Goal: Book appointment/travel/reservation

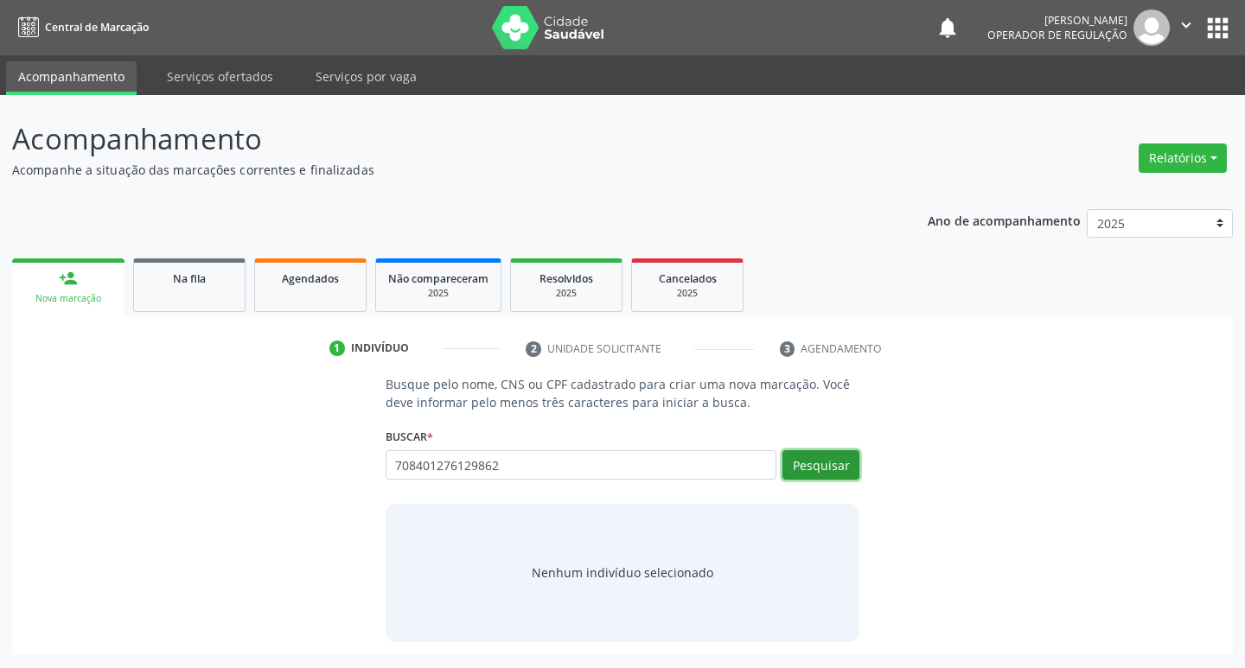
click at [827, 461] on button "Pesquisar" at bounding box center [820, 464] width 77 height 29
click at [622, 477] on input "708401276129862" at bounding box center [582, 464] width 392 height 29
click at [515, 482] on div "708401276129862 Busque por nome, CNS ou CPF Nenhum resultado encontrado para: "…" at bounding box center [623, 470] width 475 height 41
click at [525, 476] on input "708401276129862" at bounding box center [582, 464] width 392 height 29
type input "708401276129862"
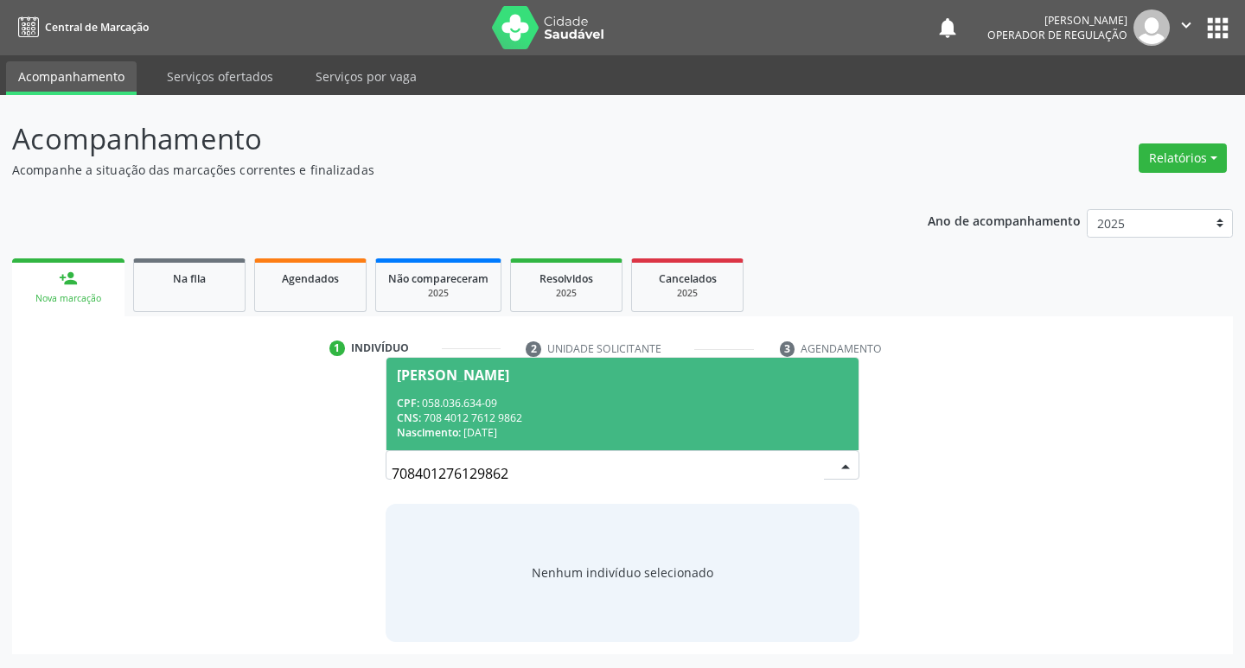
click at [631, 411] on div "CNS: 708 4012 7612 9862" at bounding box center [623, 418] width 452 height 15
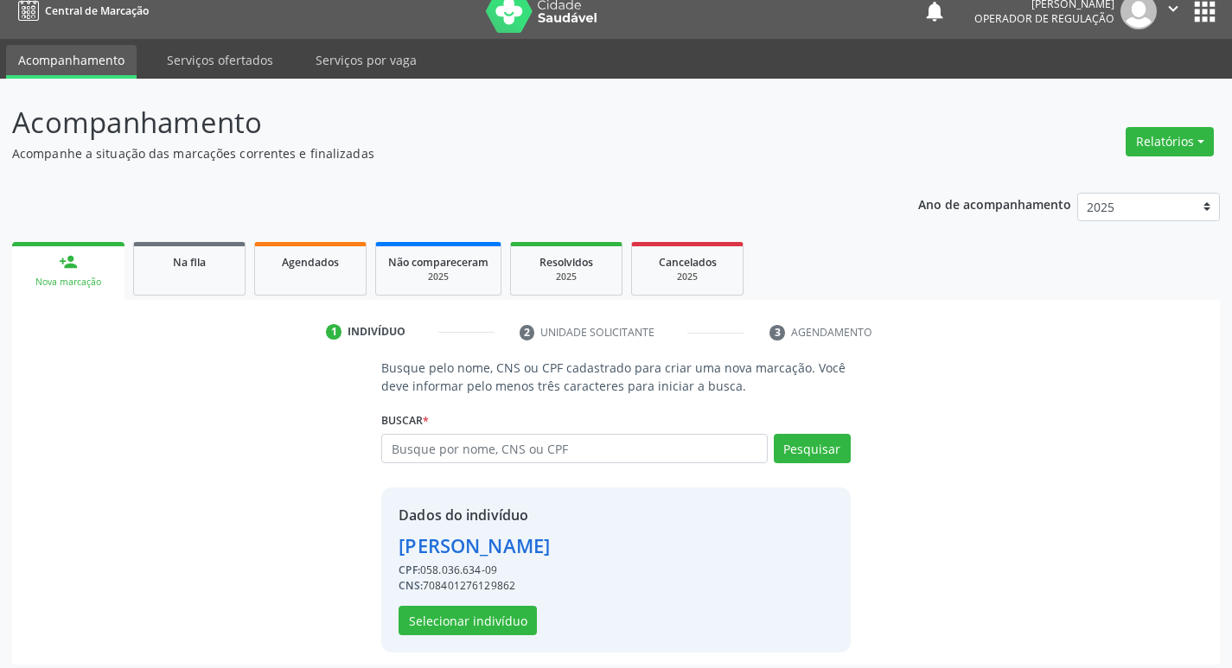
scroll to position [25, 0]
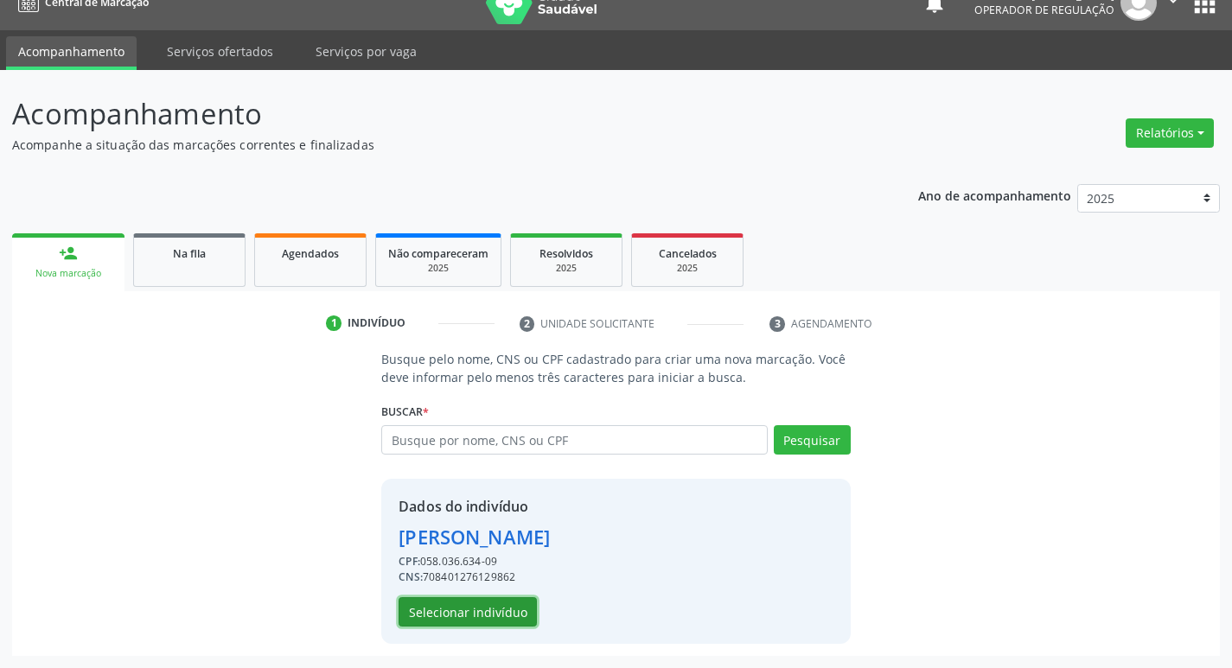
click at [459, 626] on button "Selecionar indivíduo" at bounding box center [468, 611] width 138 height 29
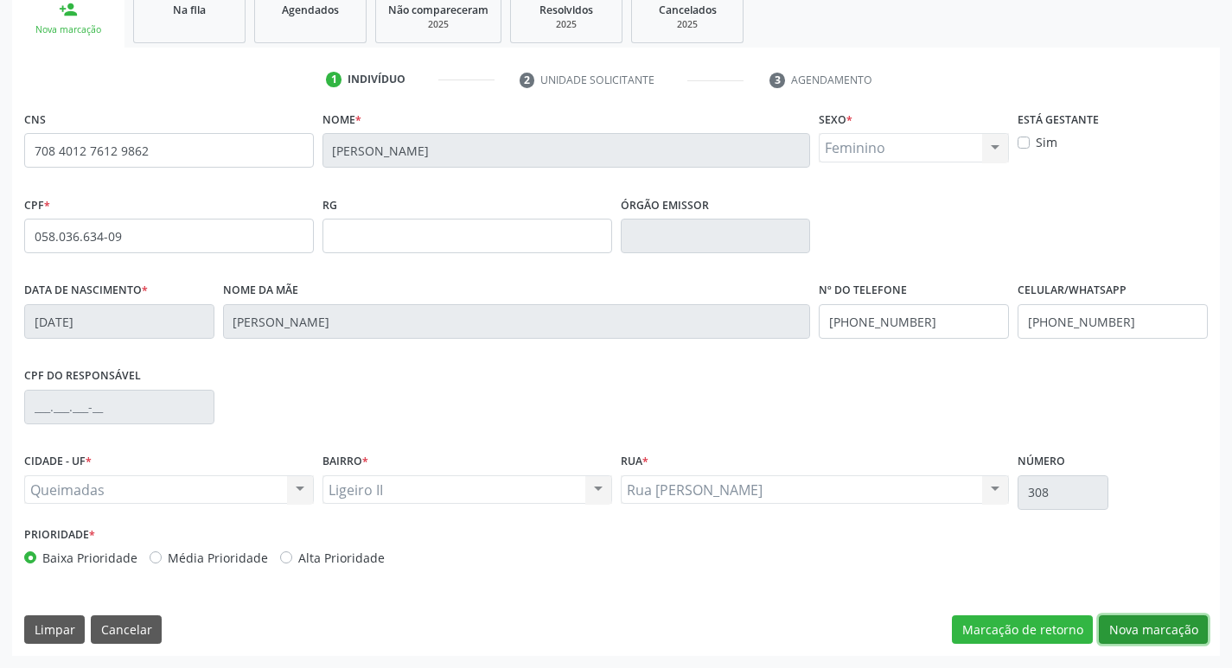
click at [1141, 635] on button "Nova marcação" at bounding box center [1153, 630] width 109 height 29
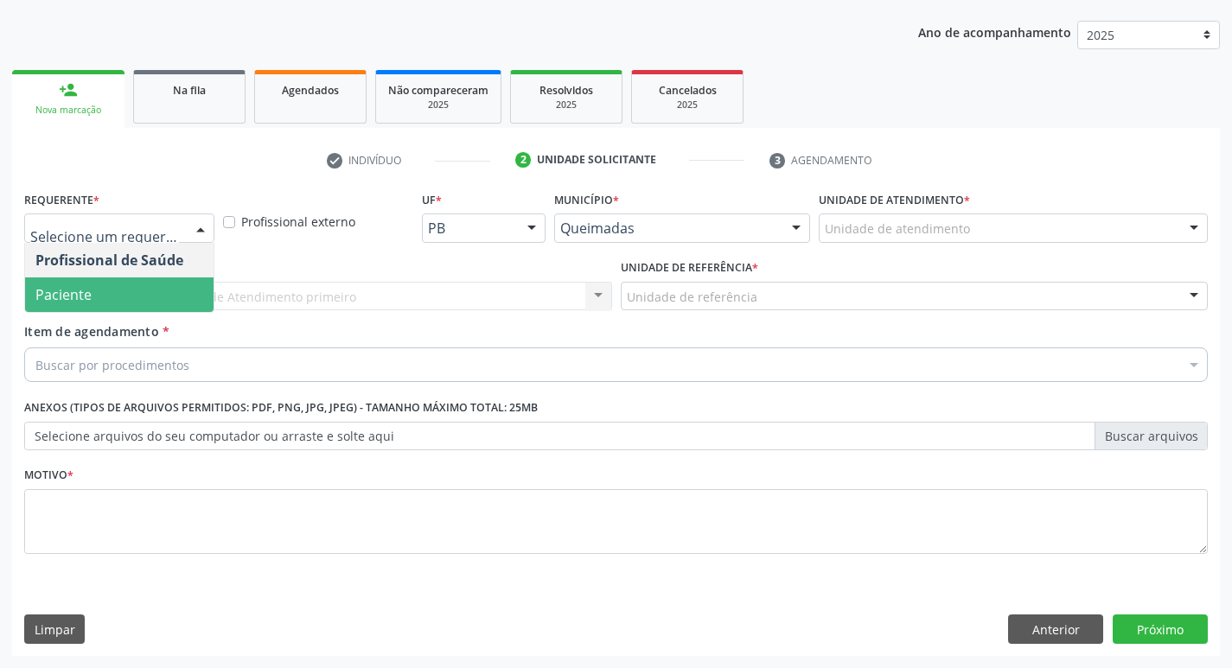
click at [91, 297] on span "Paciente" at bounding box center [119, 295] width 188 height 35
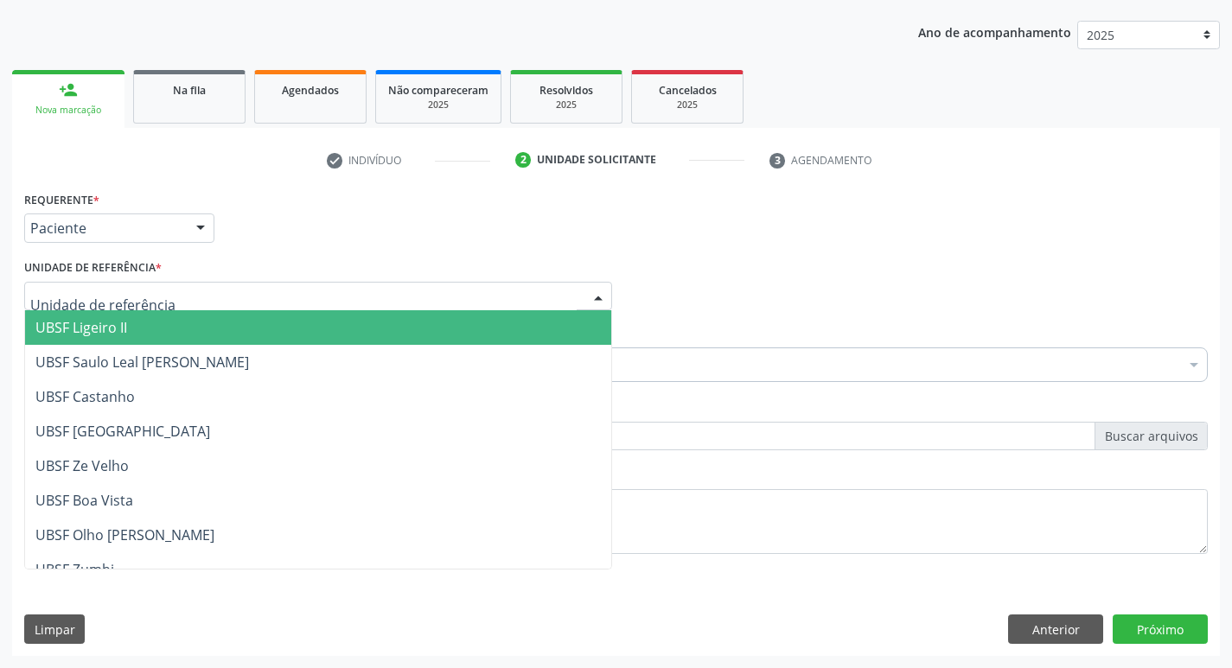
click at [141, 331] on span "UBSF Ligeiro II" at bounding box center [318, 327] width 586 height 35
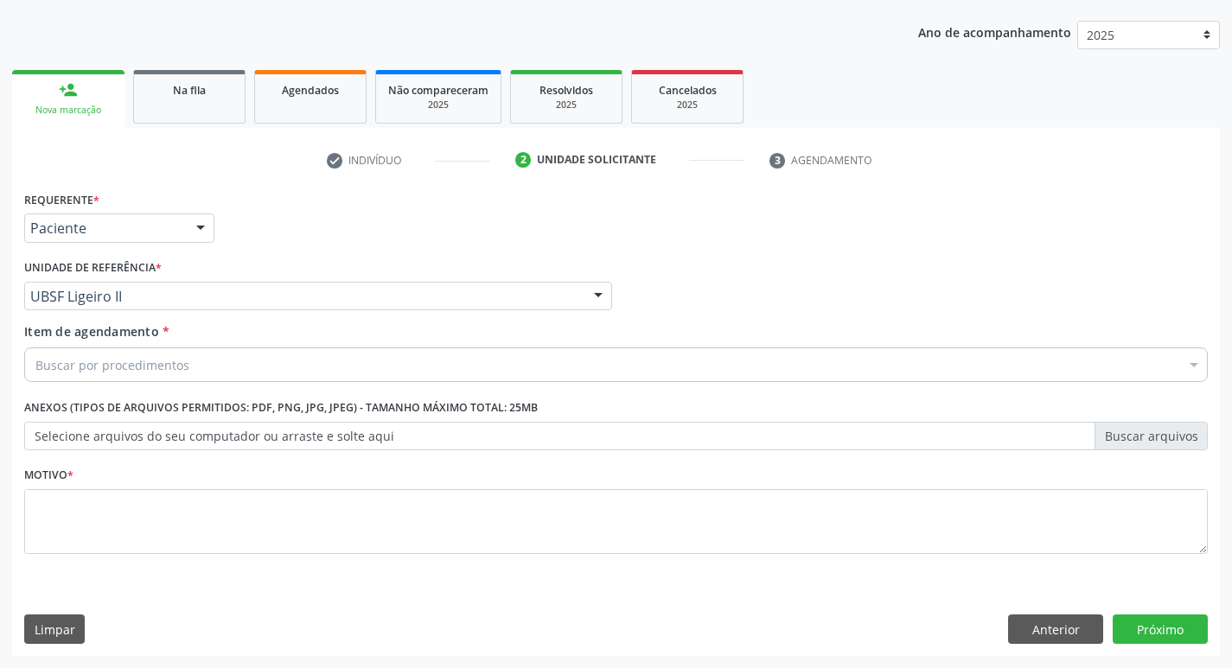
click at [158, 376] on div "Buscar por procedimentos" at bounding box center [616, 365] width 1184 height 35
click at [35, 373] on input "Item de agendamento *" at bounding box center [35, 365] width 0 height 35
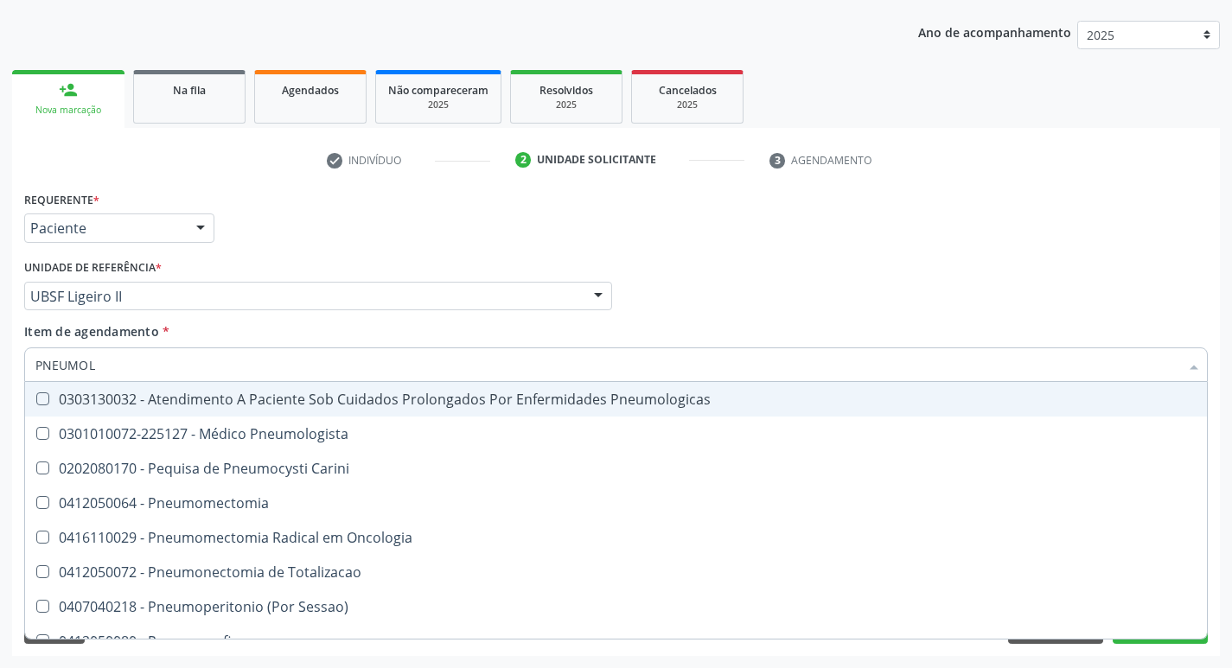
type input "PNEUMOLO"
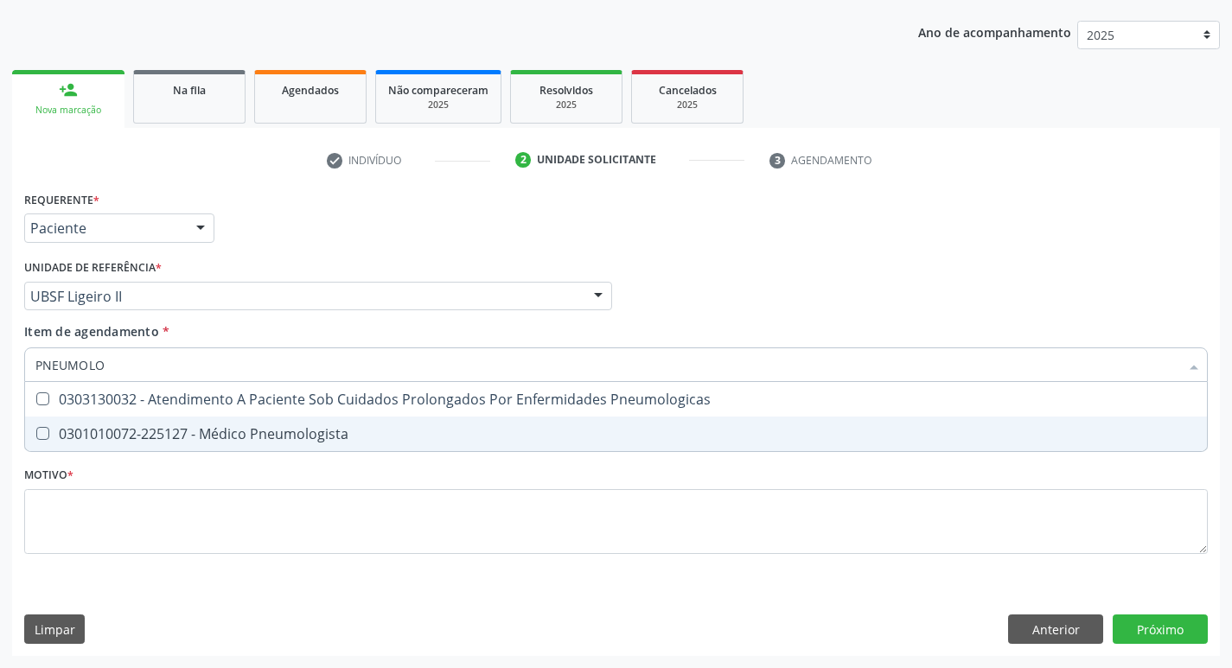
click at [204, 438] on div "0301010072-225127 - Médico Pneumologista" at bounding box center [615, 434] width 1161 height 14
checkbox Pneumologista "true"
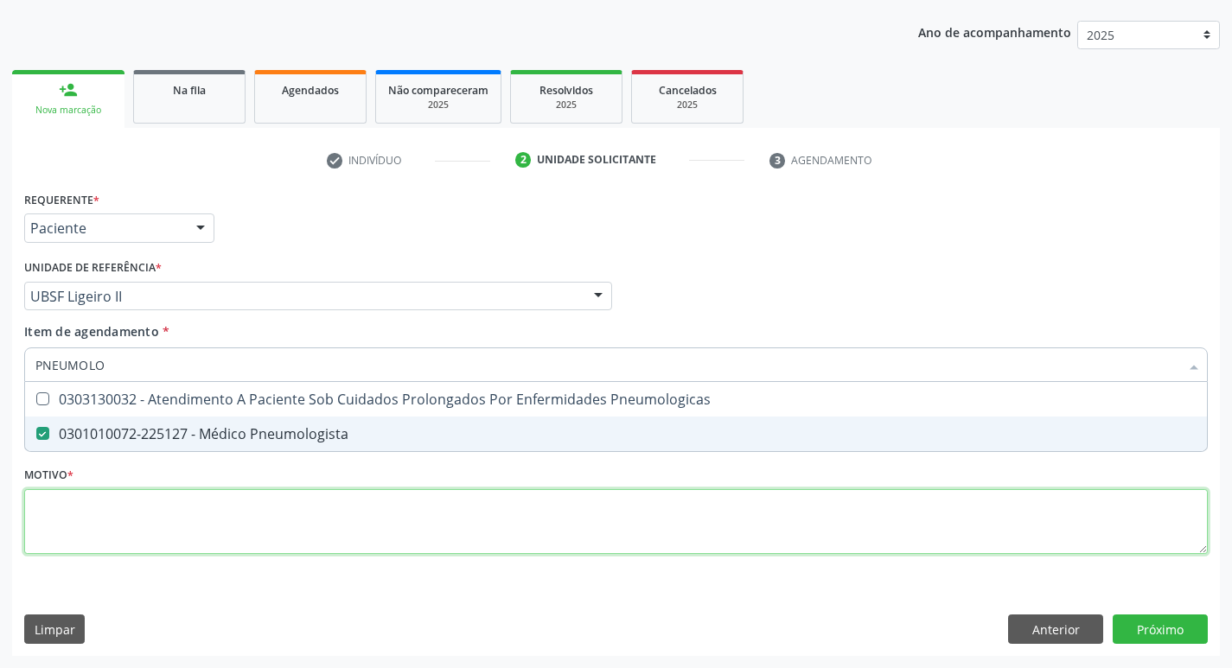
click at [224, 520] on div "Requerente * Paciente Profissional de Saúde Paciente Nenhum resultado encontrad…" at bounding box center [616, 383] width 1184 height 392
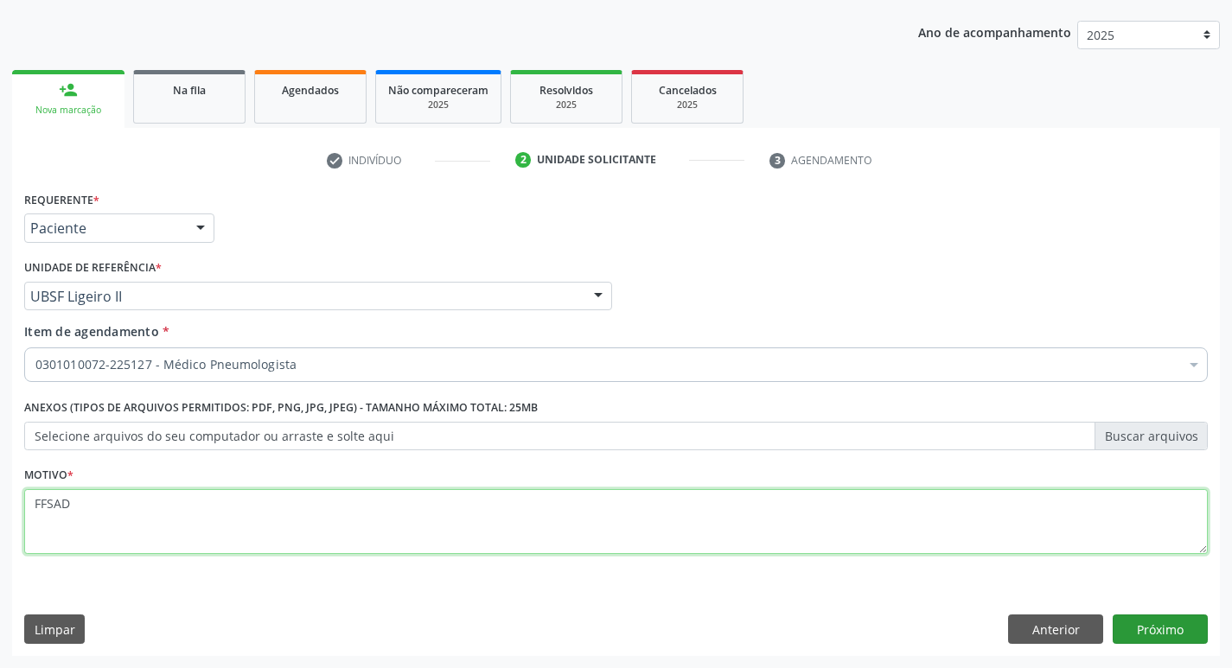
type textarea "FFSAD"
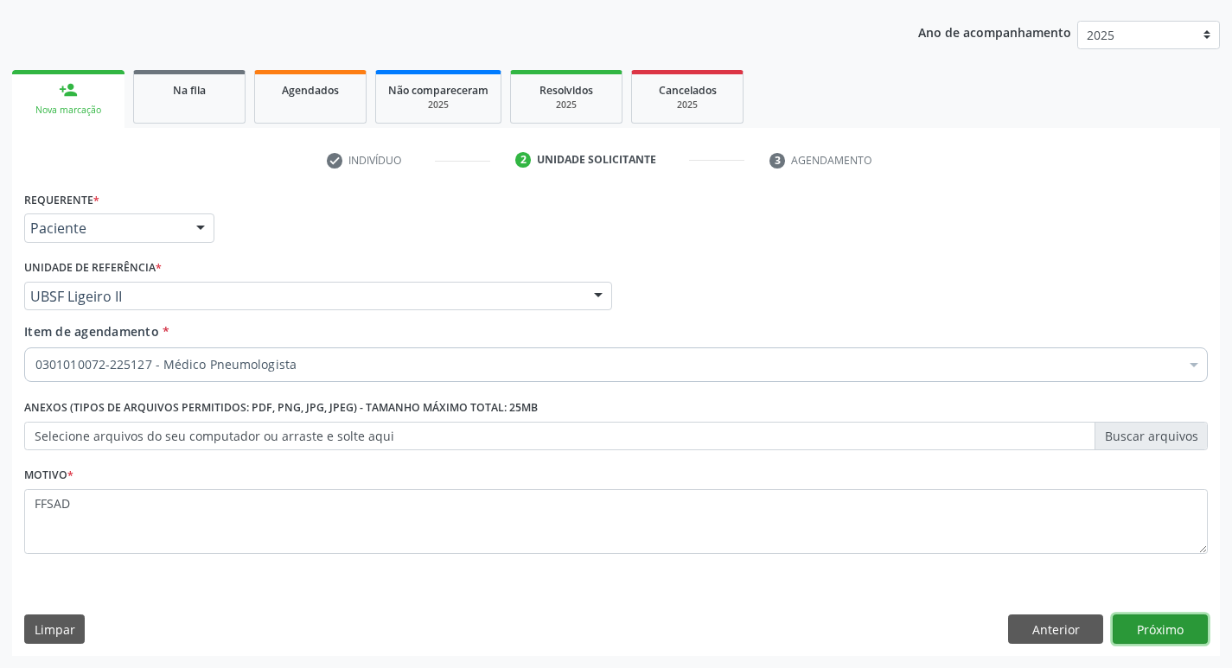
click at [1129, 629] on button "Próximo" at bounding box center [1160, 629] width 95 height 29
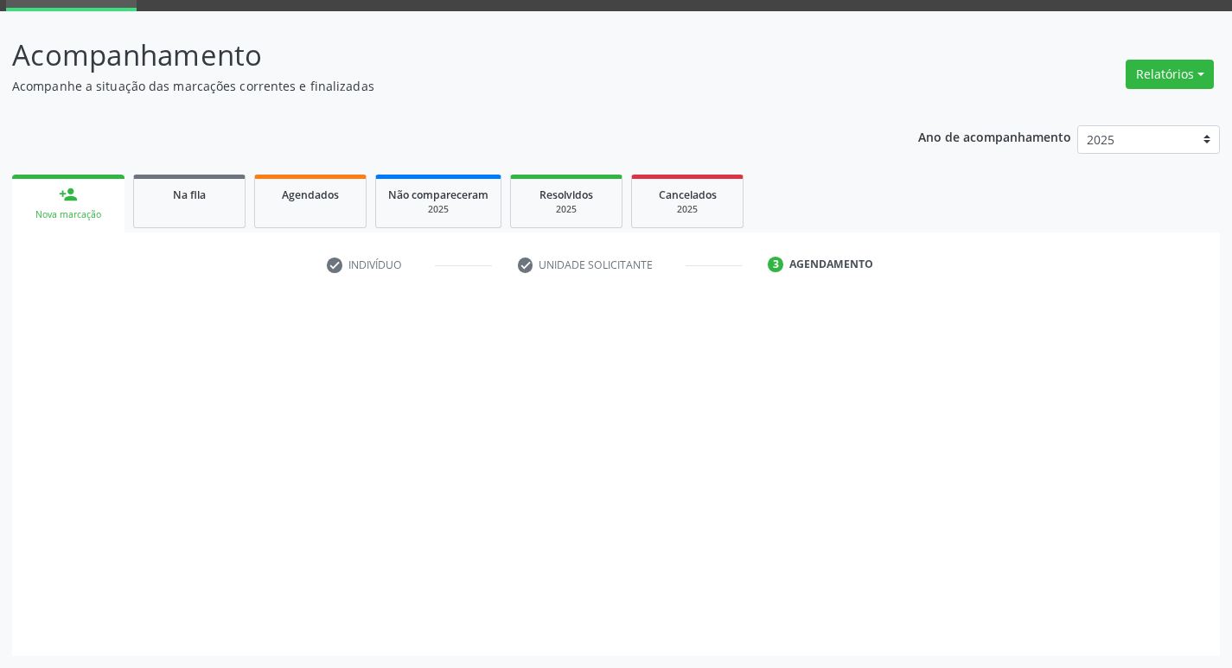
scroll to position [84, 0]
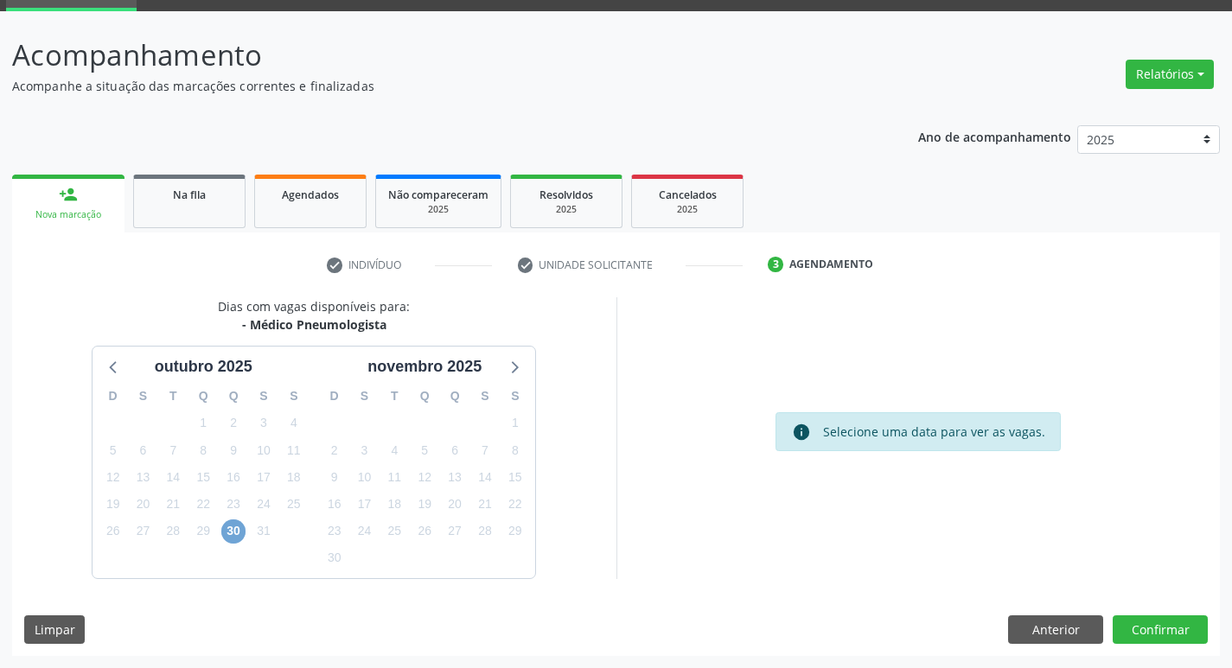
click at [233, 537] on span "30" at bounding box center [233, 532] width 24 height 24
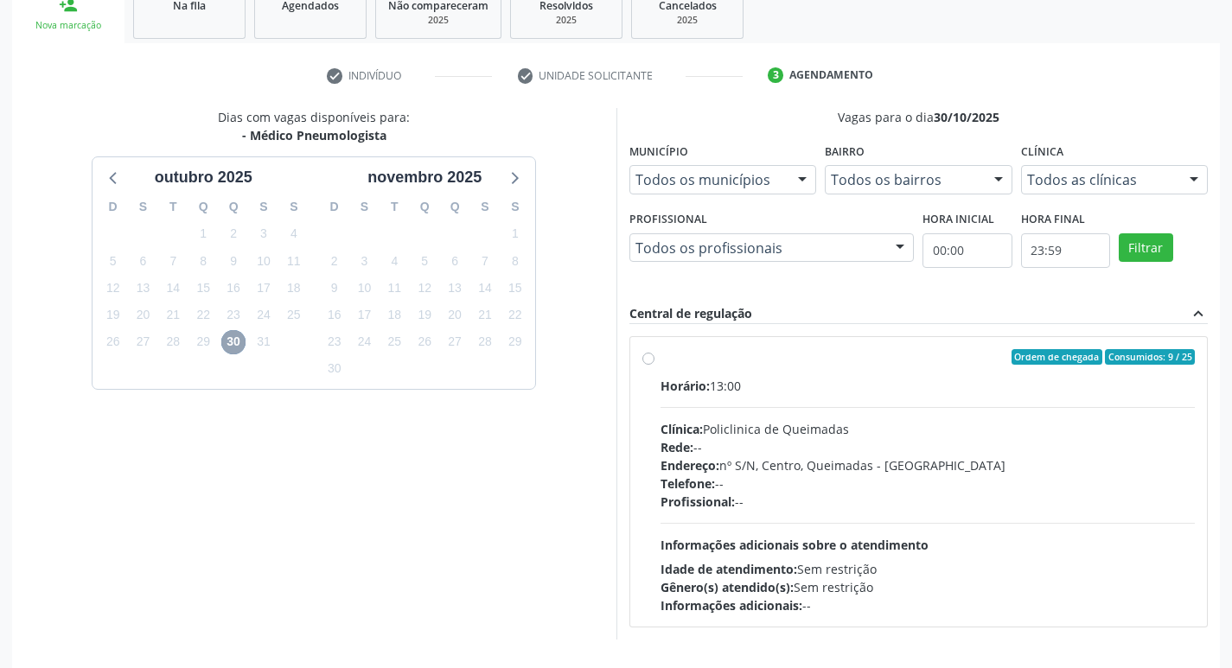
scroll to position [247, 0]
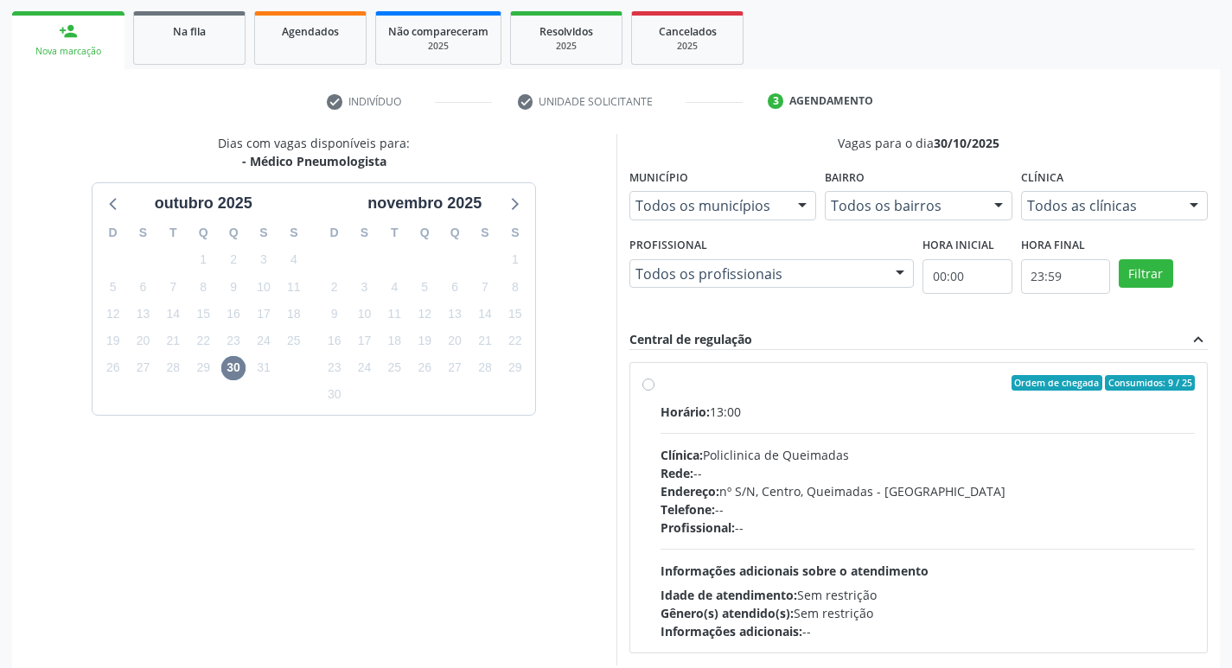
click at [86, 74] on div "check Indivíduo check Unidade solicitante 3 Agendamento CNS 708 4012 7612 9862 …" at bounding box center [616, 406] width 1208 height 674
click at [104, 34] on link "person_add Nova marcação" at bounding box center [68, 40] width 112 height 58
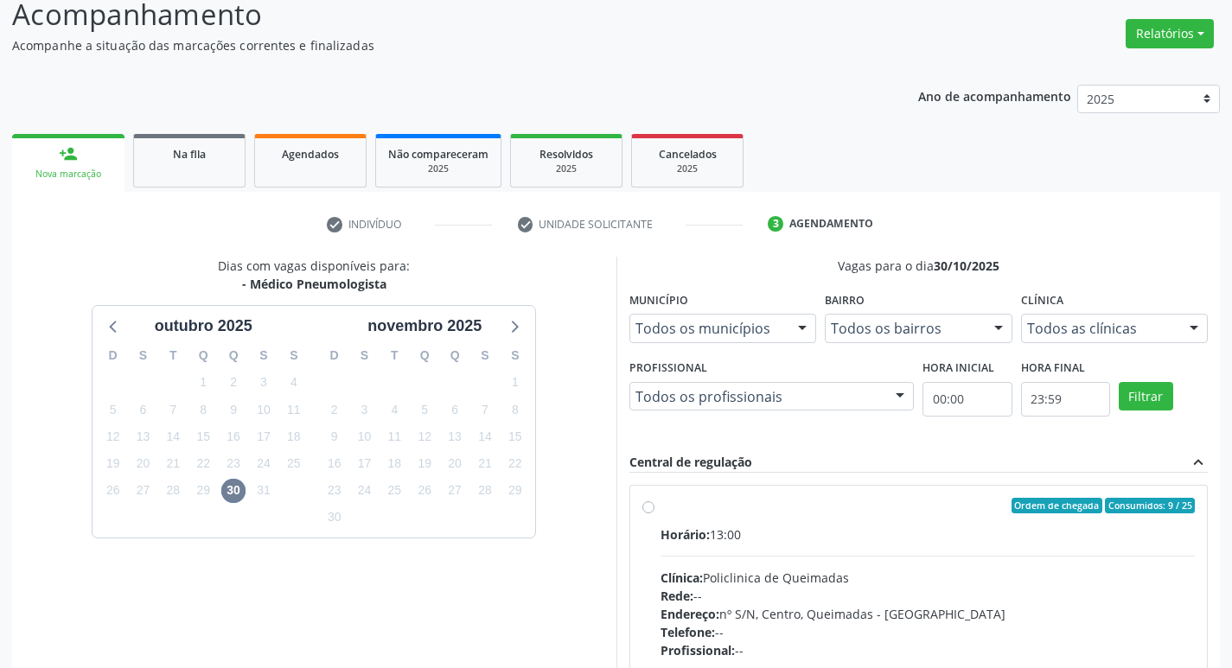
scroll to position [0, 0]
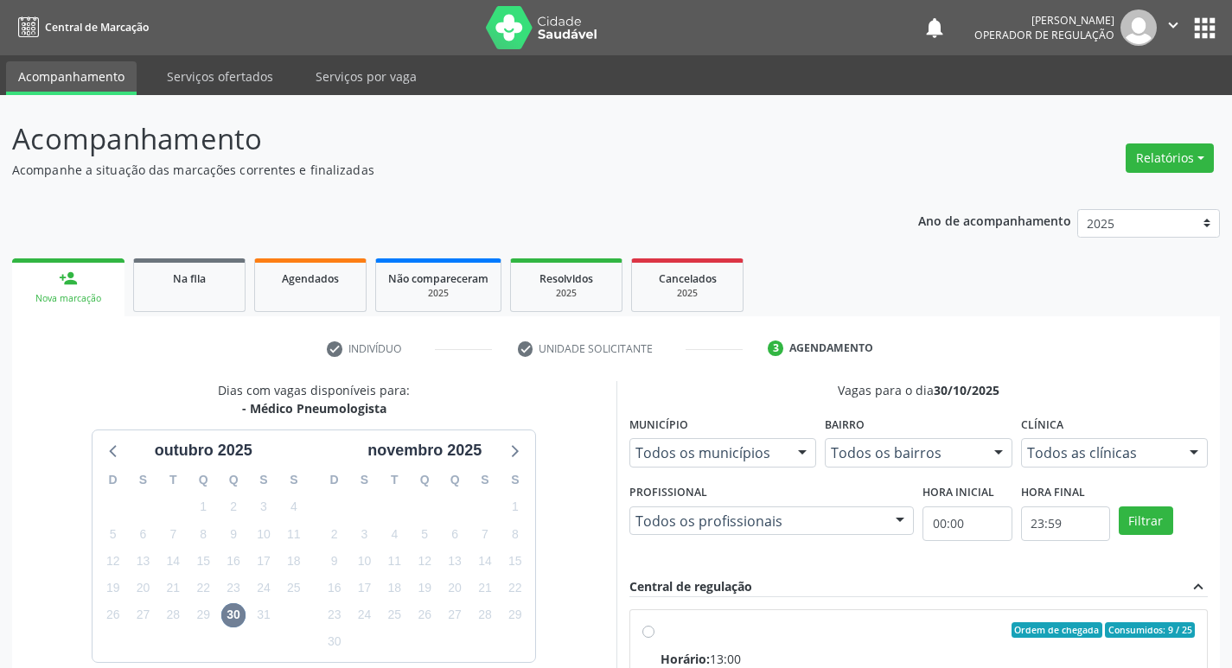
click at [1197, 35] on button "apps" at bounding box center [1205, 28] width 30 height 30
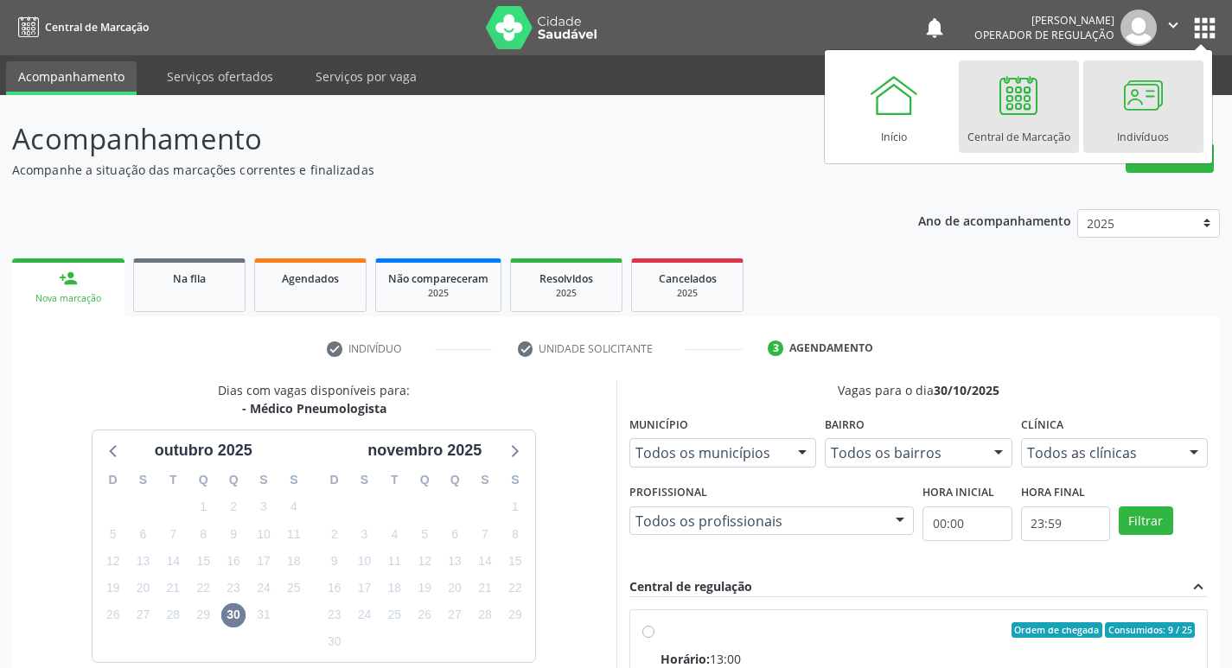
click at [1155, 119] on div at bounding box center [1143, 95] width 52 height 52
